Goal: Task Accomplishment & Management: Manage account settings

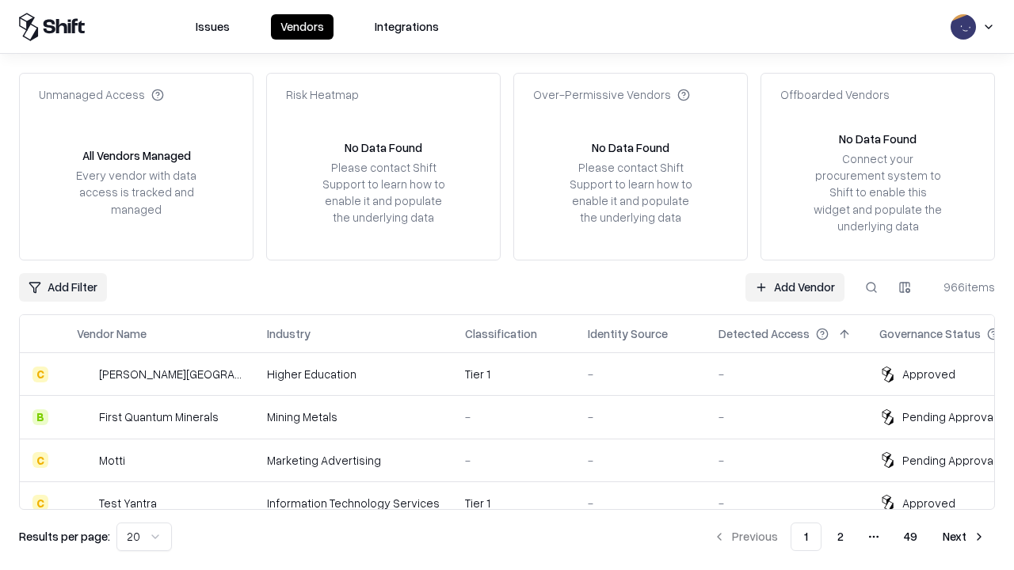
click at [794, 287] on link "Add Vendor" at bounding box center [794, 287] width 99 height 29
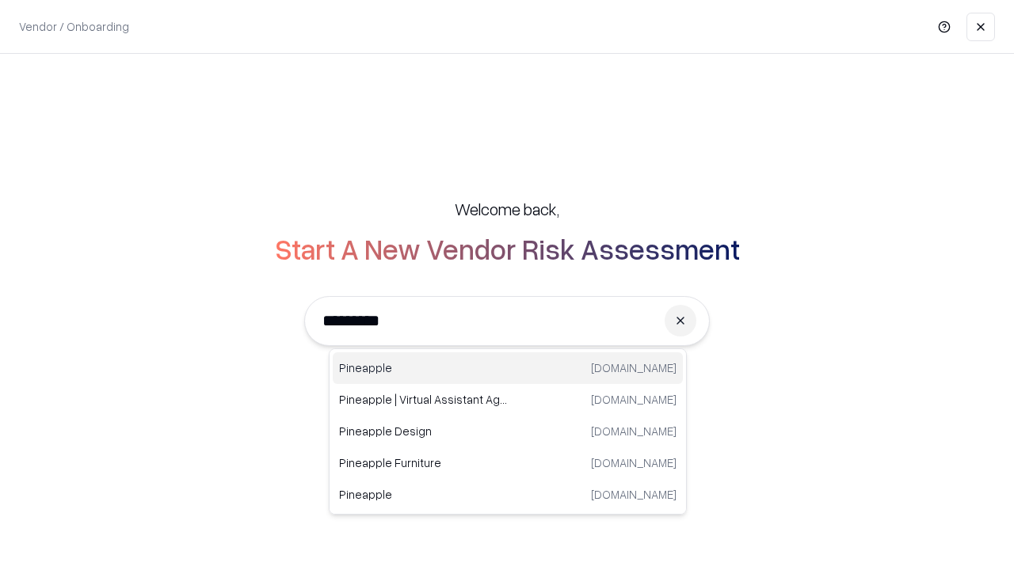
click at [508, 368] on div "Pineapple [DOMAIN_NAME]" at bounding box center [508, 368] width 350 height 32
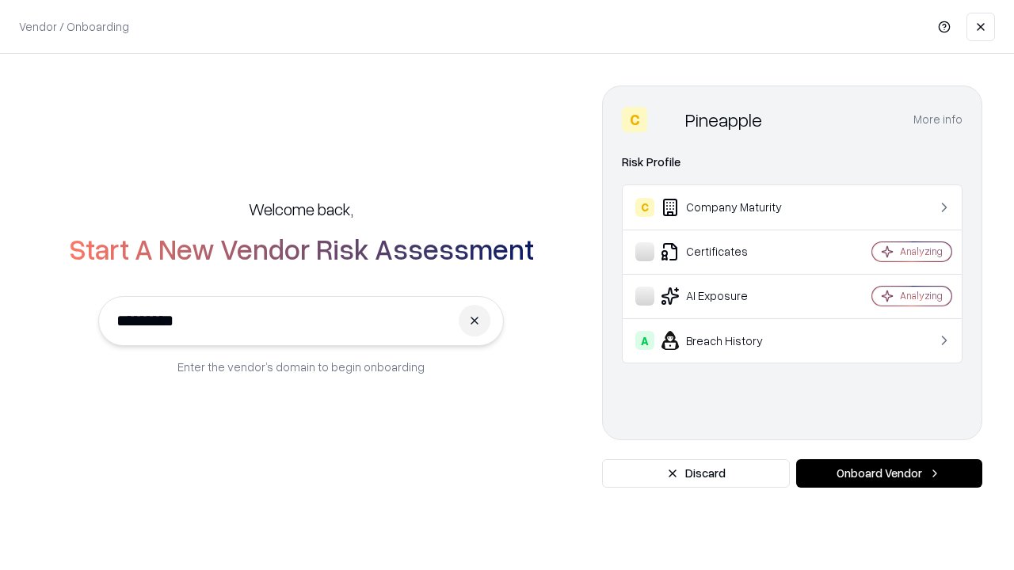
type input "*********"
click at [889, 474] on button "Onboard Vendor" at bounding box center [889, 473] width 186 height 29
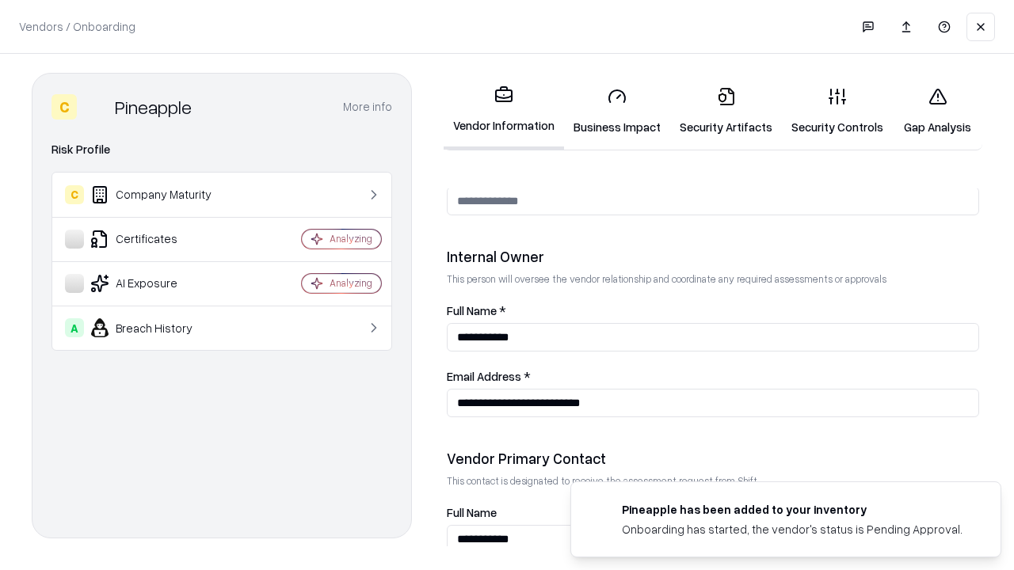
scroll to position [821, 0]
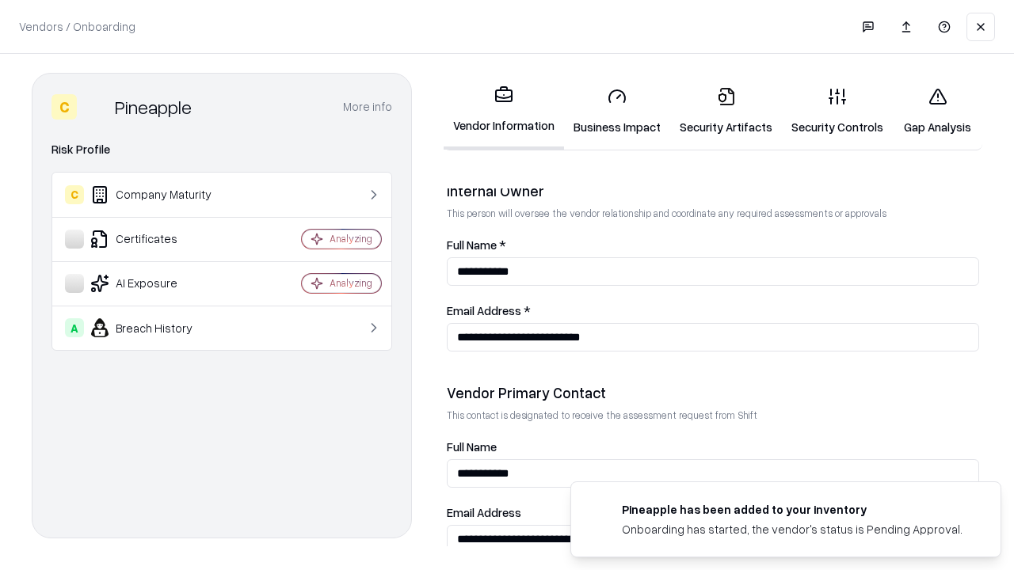
click at [725, 111] on link "Security Artifacts" at bounding box center [726, 111] width 112 height 74
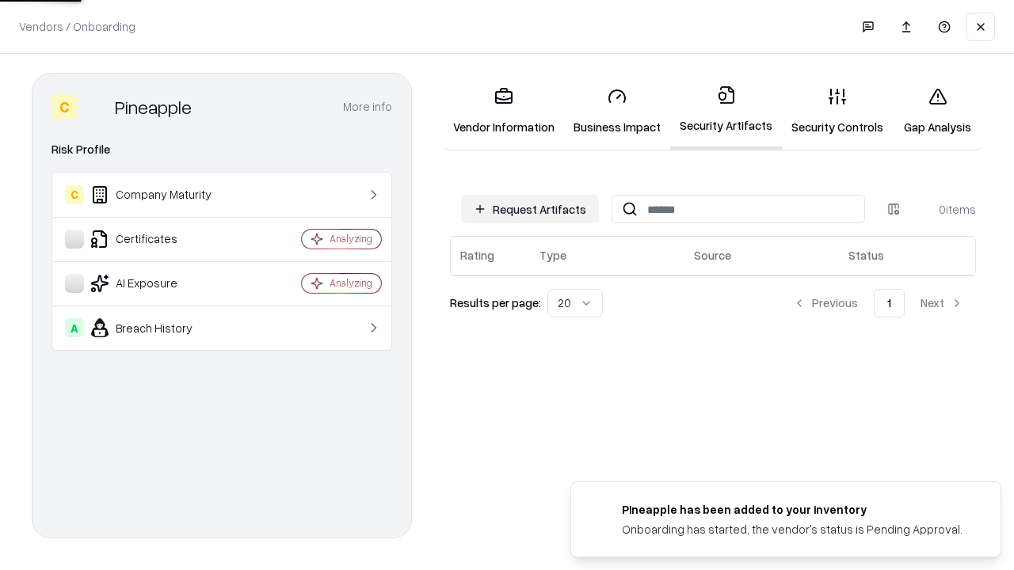
click at [530, 209] on button "Request Artifacts" at bounding box center [530, 209] width 138 height 29
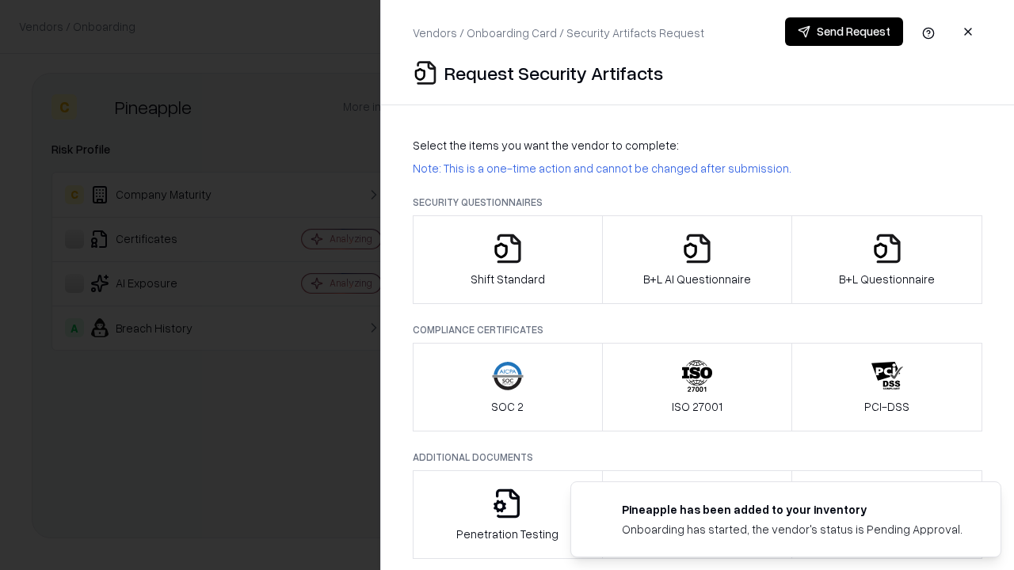
click at [886, 260] on icon "button" at bounding box center [887, 249] width 32 height 32
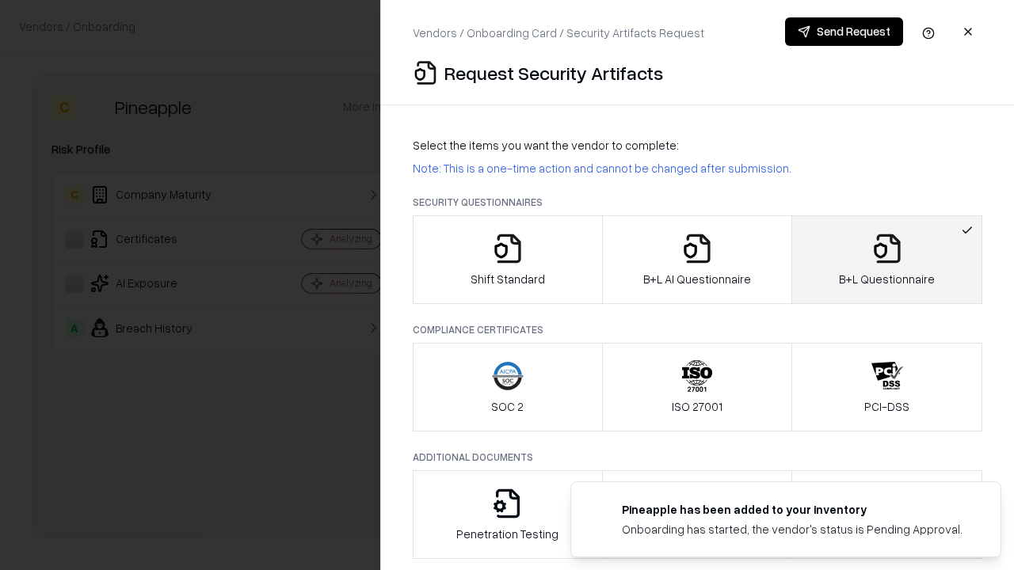
click at [696, 260] on icon "button" at bounding box center [697, 249] width 32 height 32
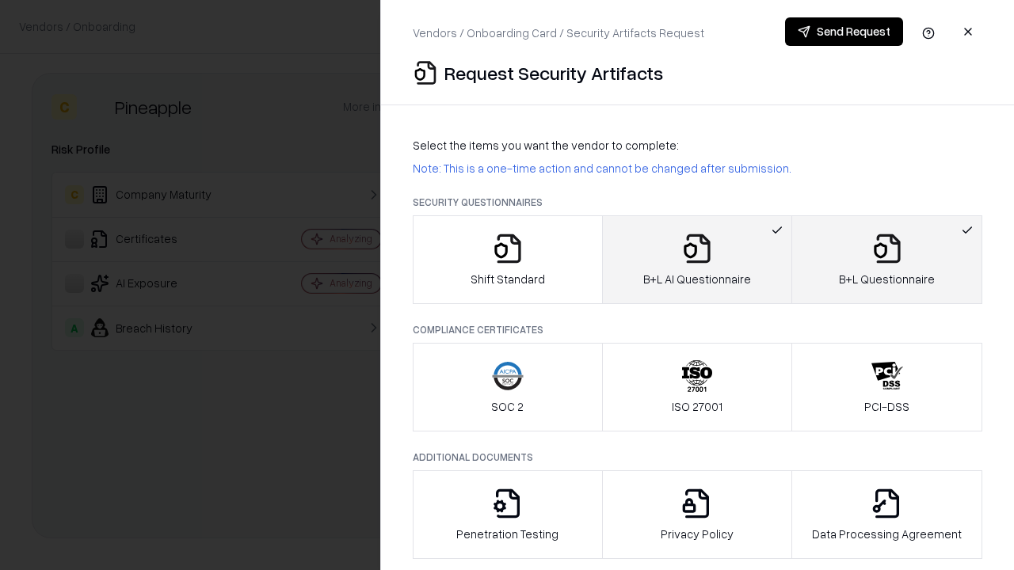
click at [844, 32] on button "Send Request" at bounding box center [844, 31] width 118 height 29
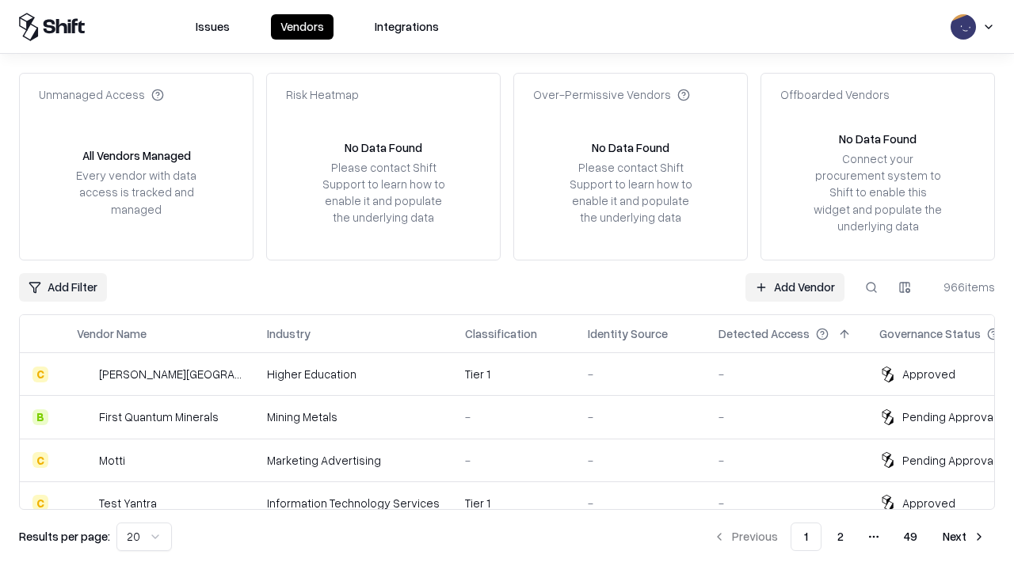
click at [871, 287] on button at bounding box center [871, 287] width 29 height 29
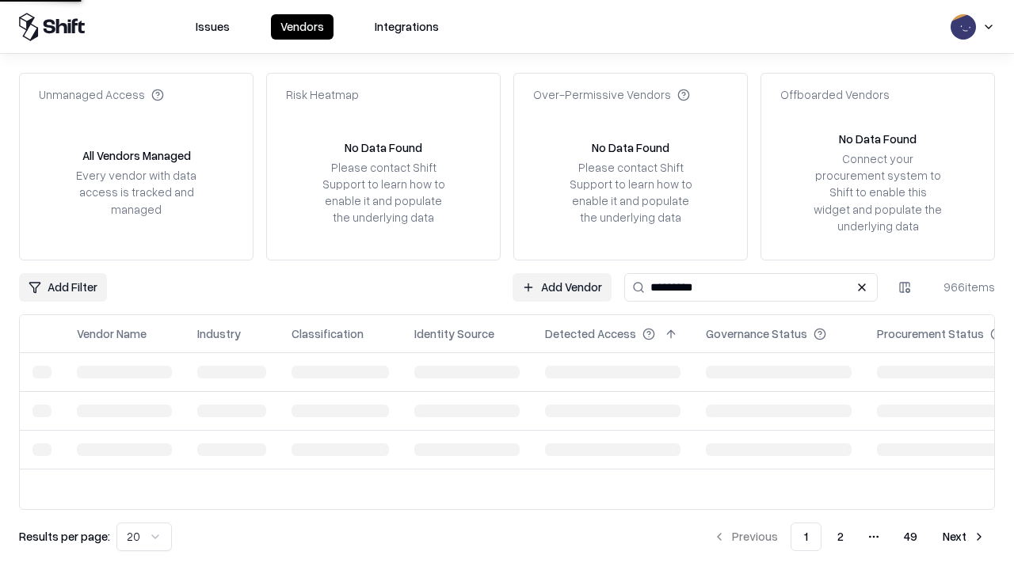
type input "*********"
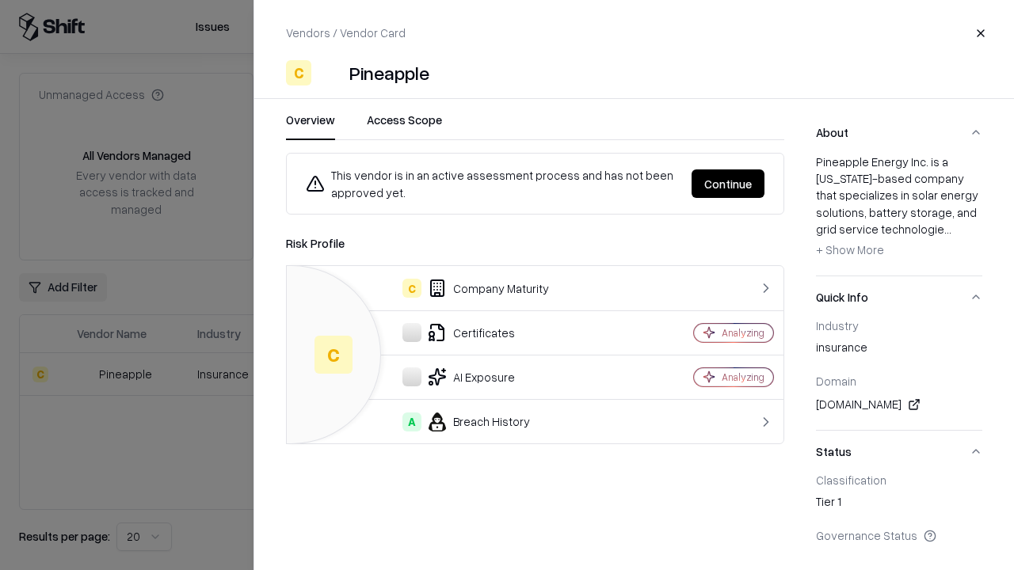
click at [728, 184] on button "Continue" at bounding box center [727, 183] width 73 height 29
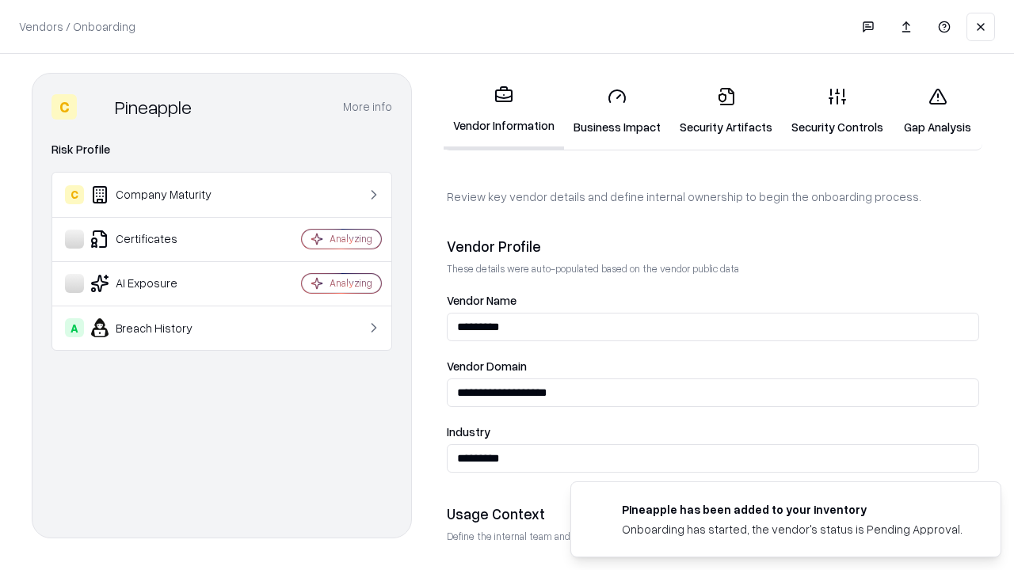
click at [725, 111] on link "Security Artifacts" at bounding box center [726, 111] width 112 height 74
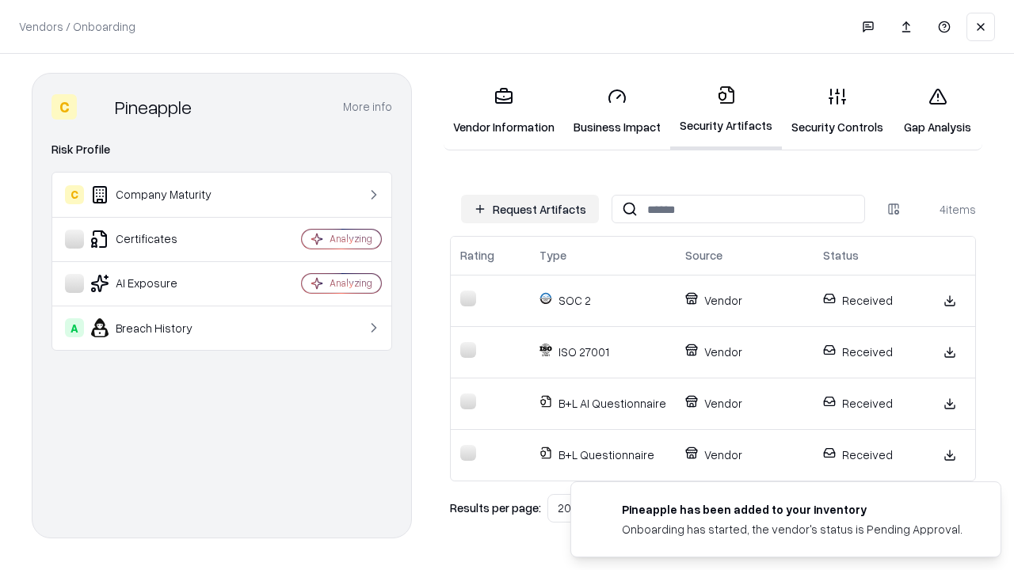
click at [937, 111] on link "Gap Analysis" at bounding box center [937, 111] width 89 height 74
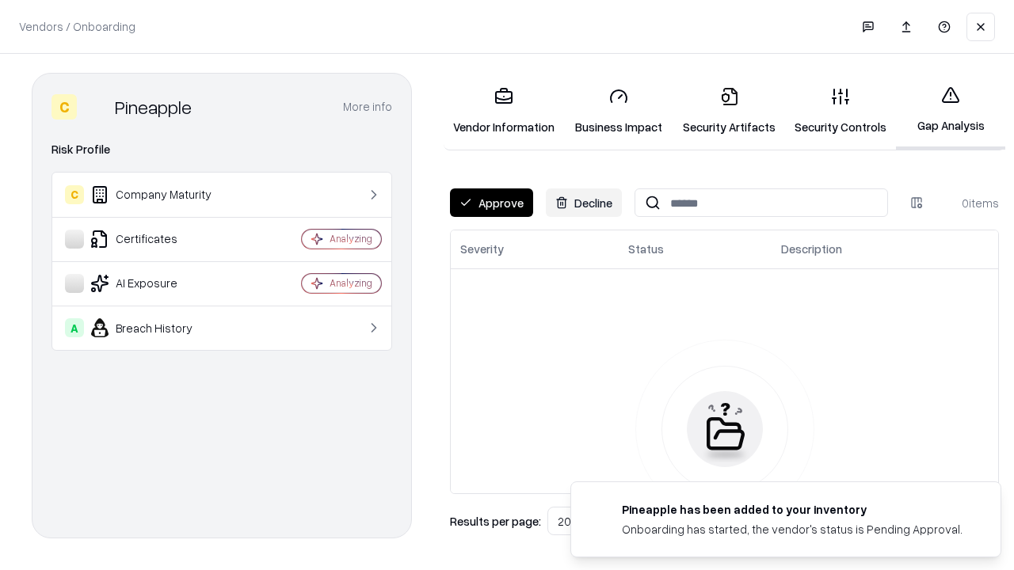
click at [491, 203] on button "Approve" at bounding box center [491, 203] width 83 height 29
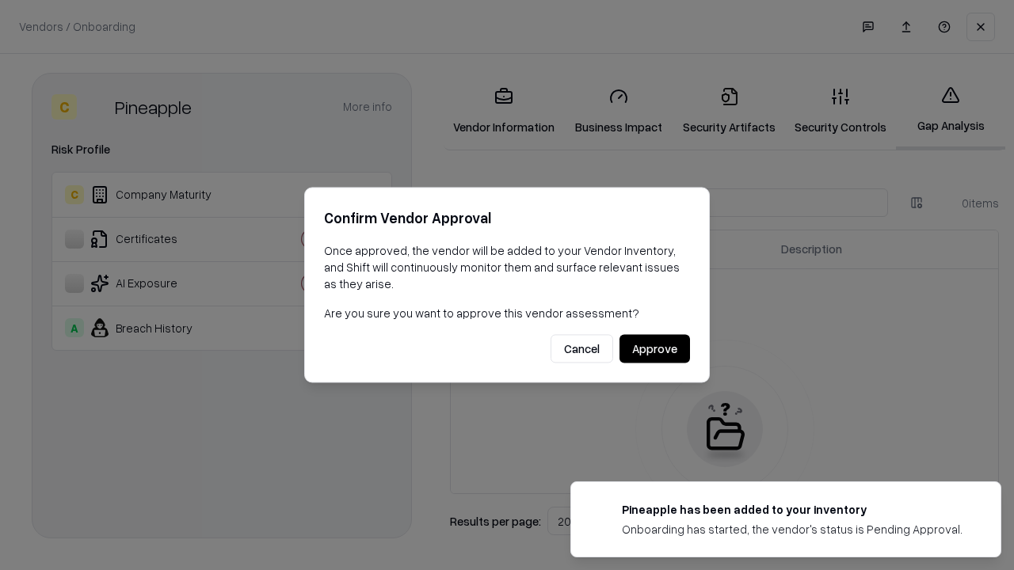
click at [654, 348] on button "Approve" at bounding box center [654, 349] width 70 height 29
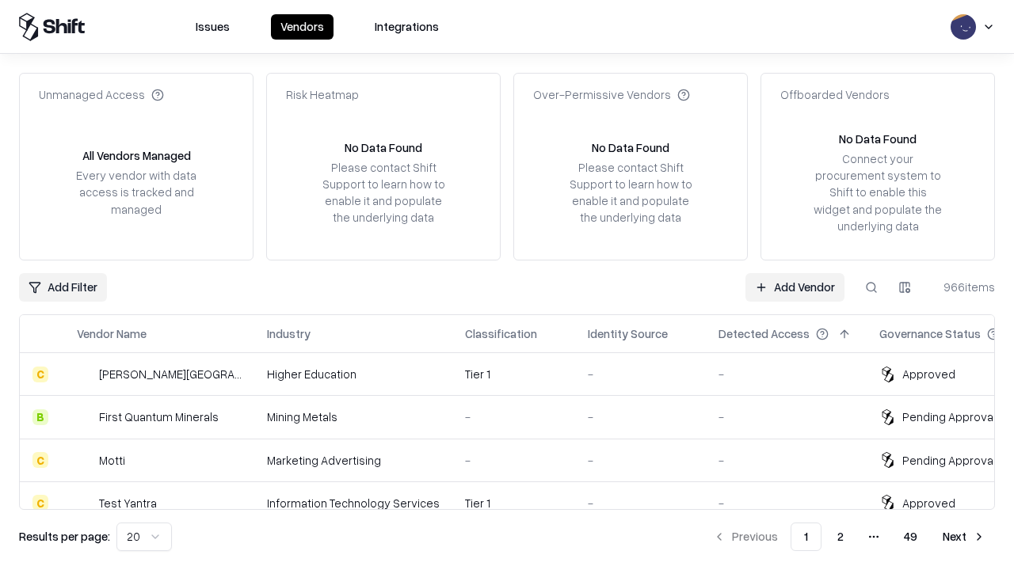
type input "*********"
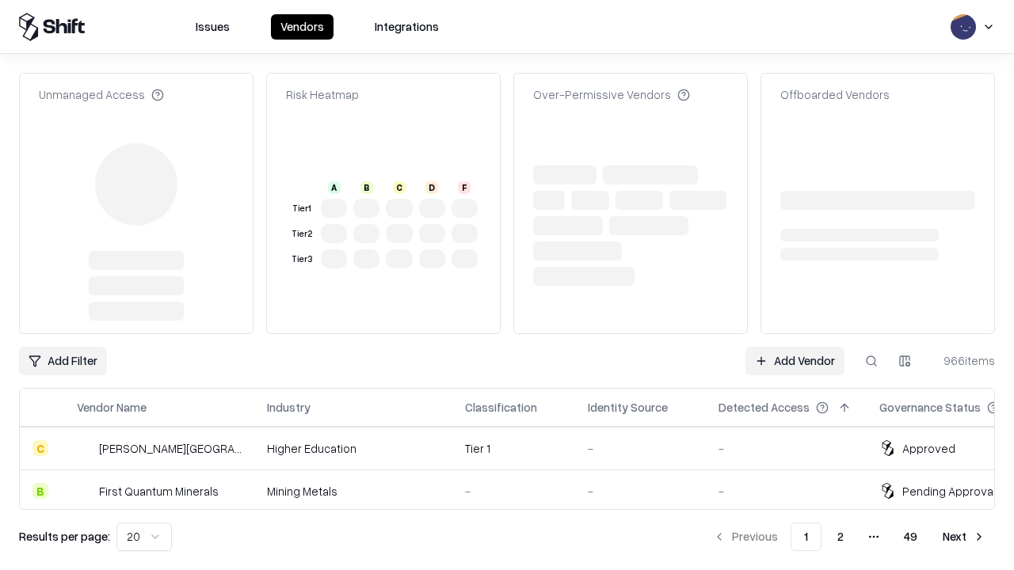
click at [794, 347] on link "Add Vendor" at bounding box center [794, 361] width 99 height 29
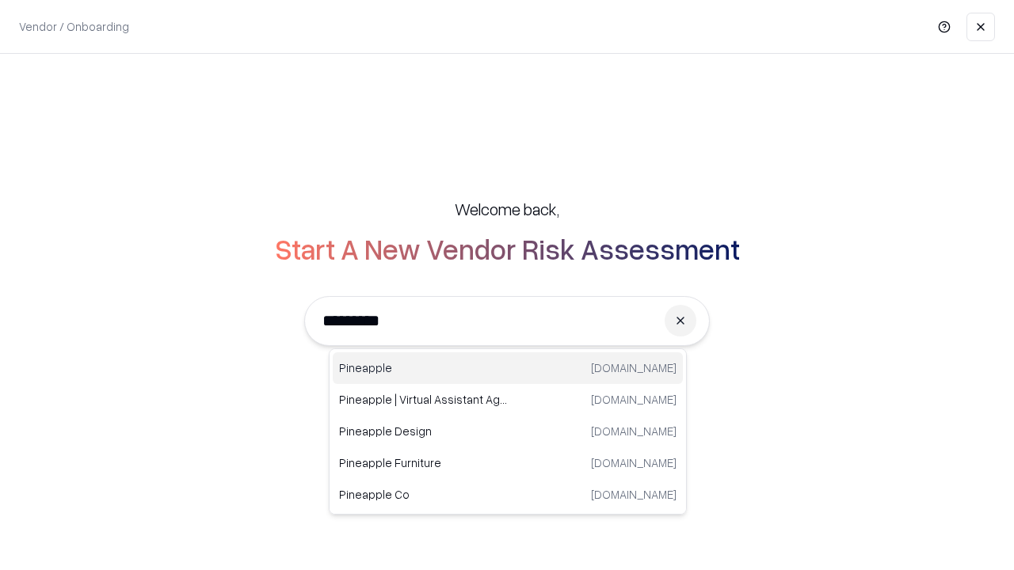
click at [508, 368] on div "Pineapple [DOMAIN_NAME]" at bounding box center [508, 368] width 350 height 32
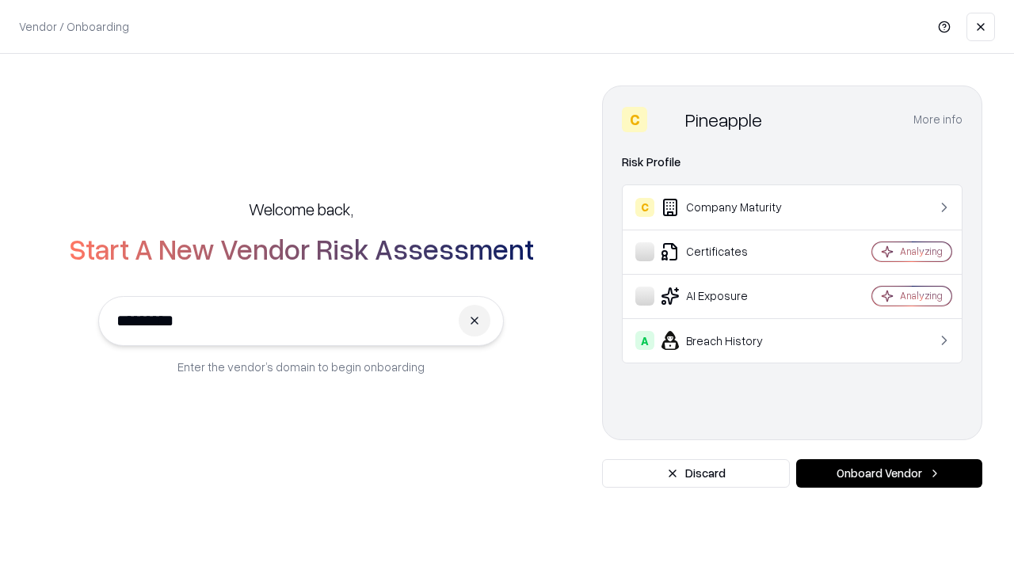
type input "*********"
click at [889, 474] on button "Onboard Vendor" at bounding box center [889, 473] width 186 height 29
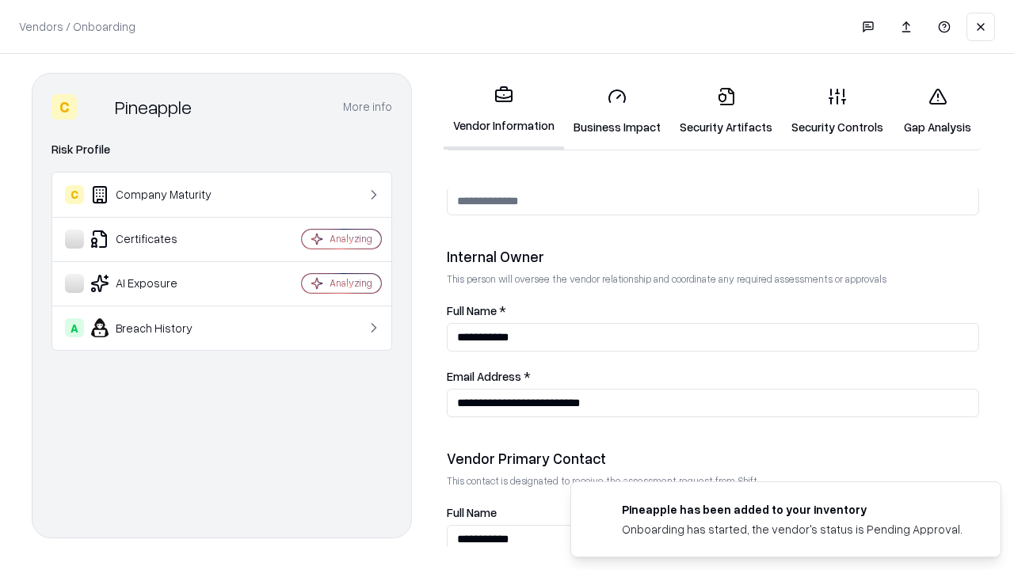
scroll to position [821, 0]
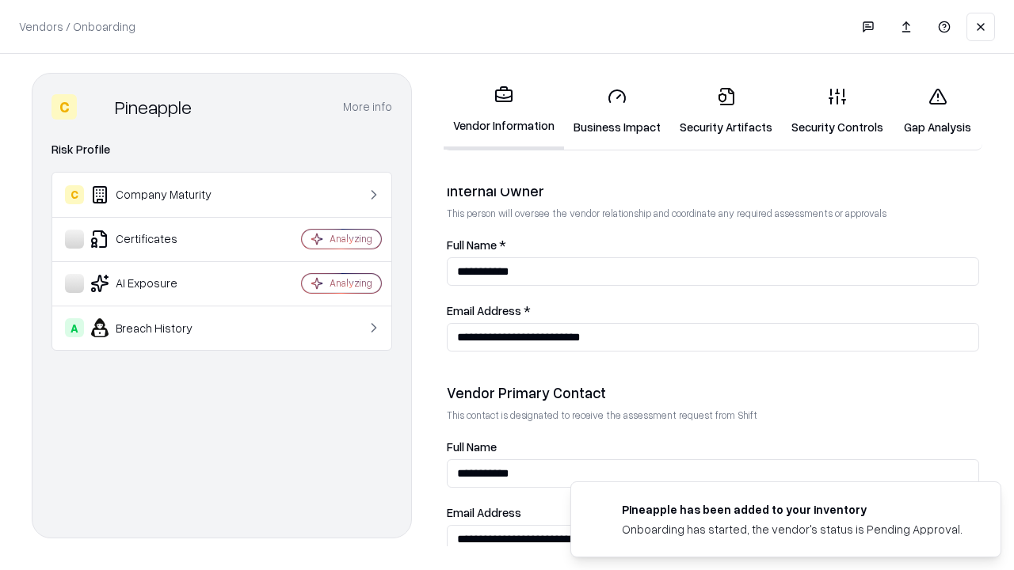
click at [937, 111] on link "Gap Analysis" at bounding box center [937, 111] width 89 height 74
